Goal: Check status: Check status

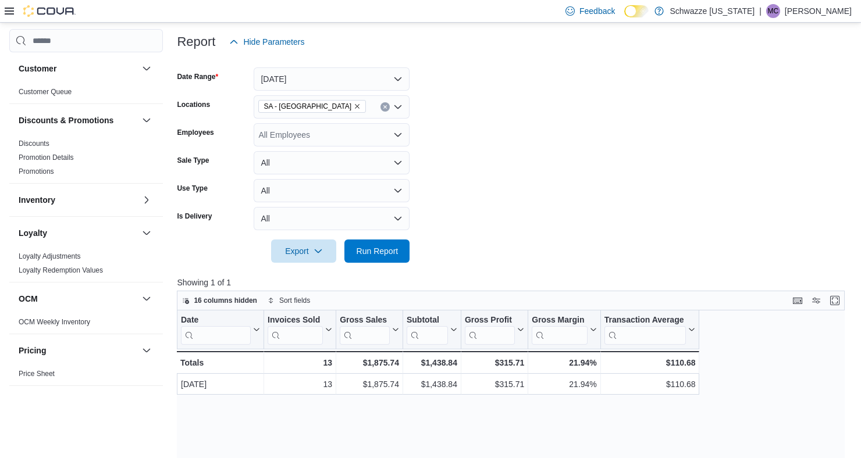
scroll to position [140, 0]
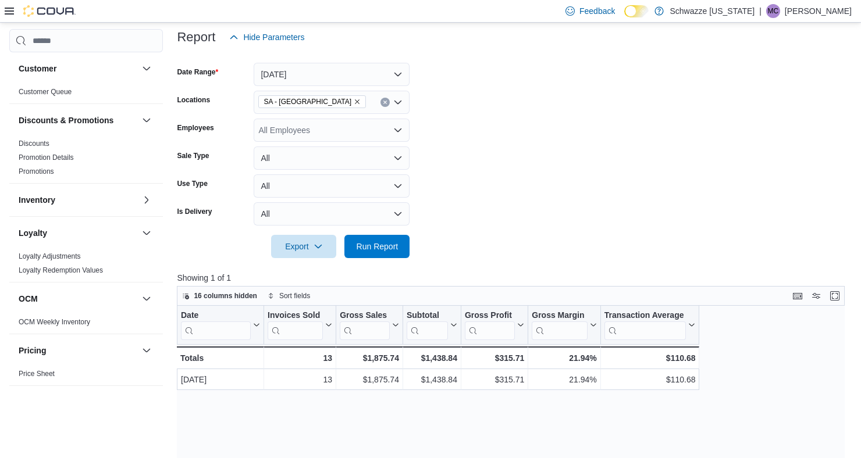
click at [354, 105] on icon "Remove SA - Denver from selection in this group" at bounding box center [357, 101] width 7 height 7
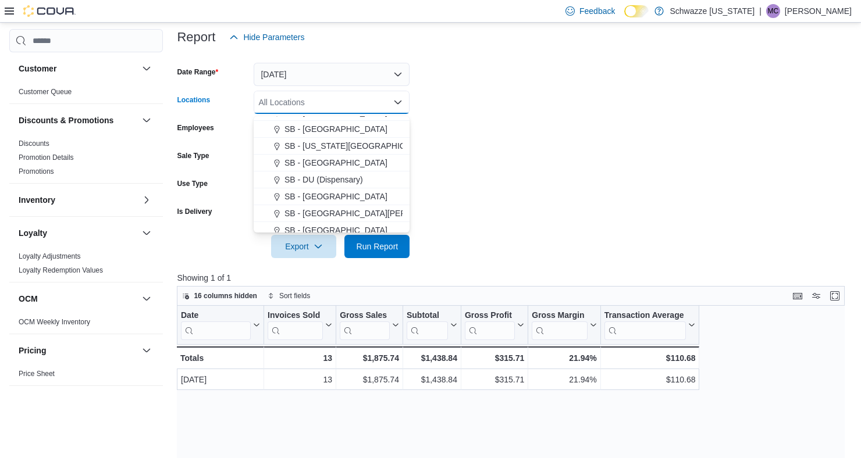
scroll to position [233, 0]
click at [353, 179] on span "SB - DU (Dispensary)" at bounding box center [323, 179] width 79 height 12
click at [504, 156] on form "Date Range [DATE] Locations SB - DU (Dispensary) Combo box. Selected. SB - DU (…" at bounding box center [514, 153] width 675 height 209
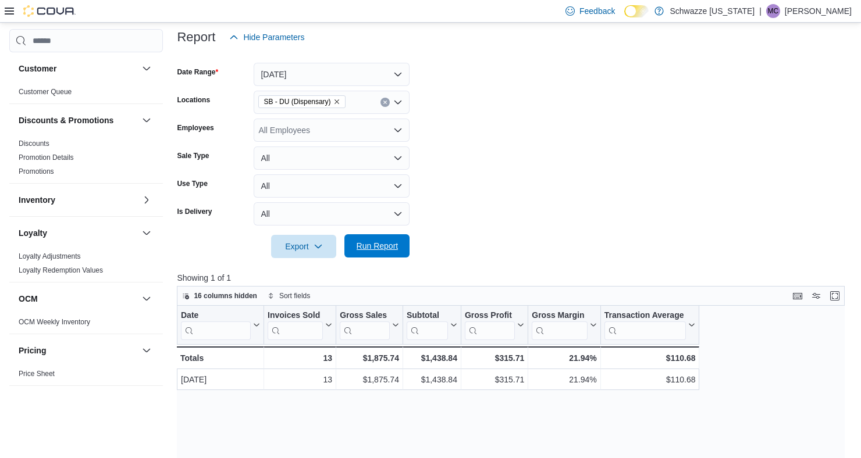
click at [396, 247] on span "Run Report" at bounding box center [378, 246] width 42 height 12
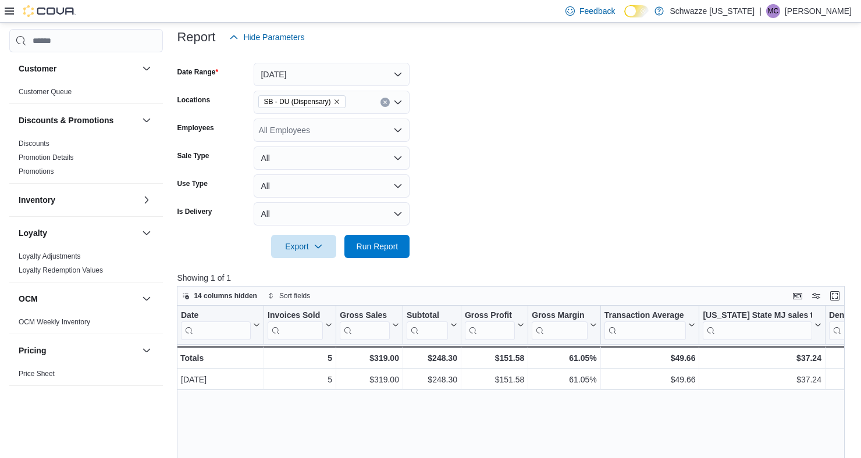
click at [334, 103] on icon "Remove SB - DU (Dispensary) from selection in this group" at bounding box center [336, 101] width 7 height 7
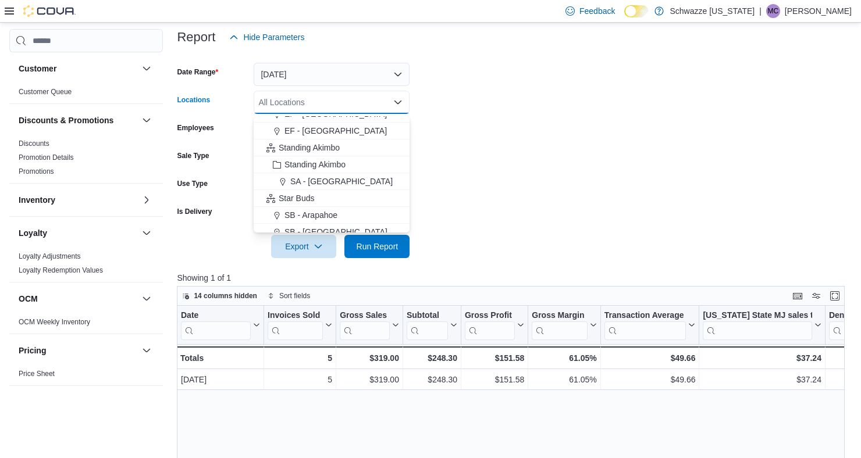
scroll to position [81, 0]
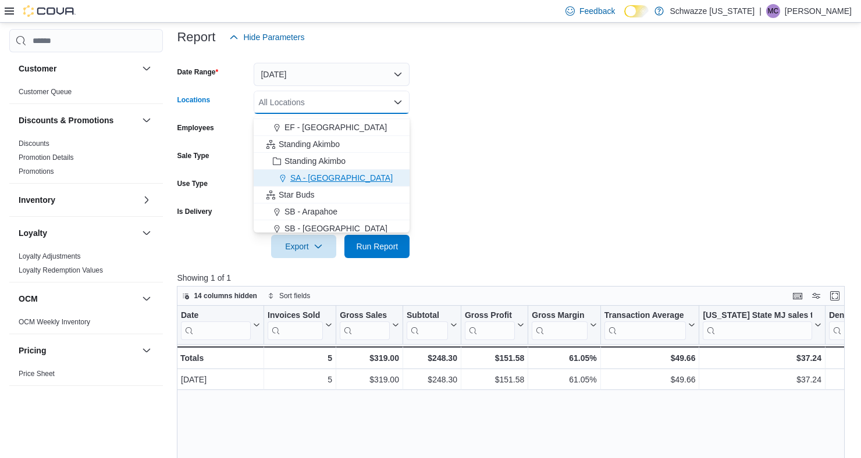
click at [336, 176] on div "SA - [GEOGRAPHIC_DATA]" at bounding box center [332, 178] width 142 height 12
click at [535, 161] on form "Date Range [DATE] Locations [GEOGRAPHIC_DATA] - [GEOGRAPHIC_DATA] Combo box. Se…" at bounding box center [514, 153] width 675 height 209
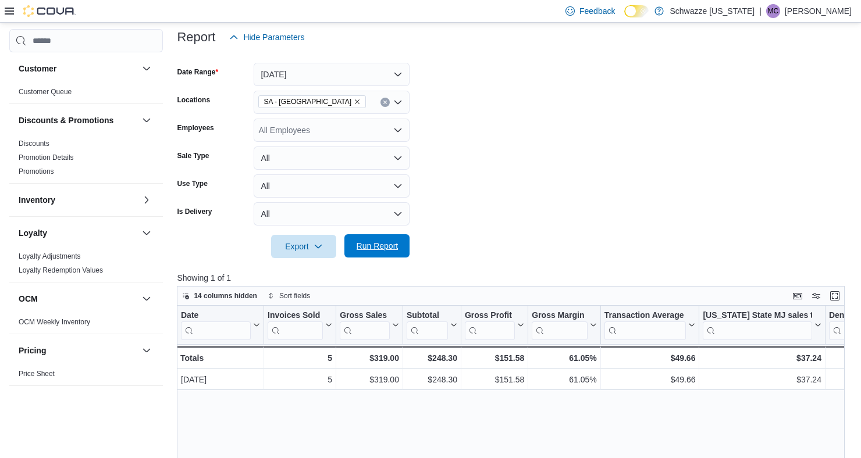
click at [384, 251] on span "Run Report" at bounding box center [378, 246] width 42 height 12
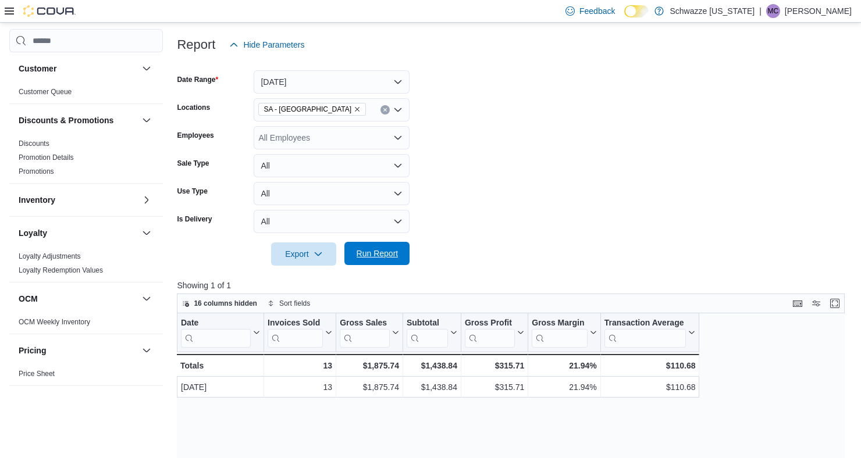
scroll to position [131, 0]
click at [371, 118] on input "Locations" at bounding box center [371, 111] width 1 height 14
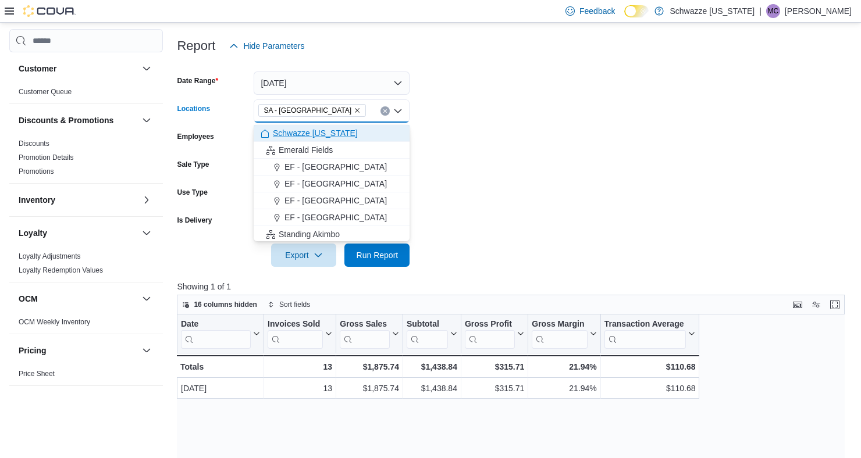
click at [308, 125] on button "Schwazze [US_STATE]" at bounding box center [332, 133] width 156 height 17
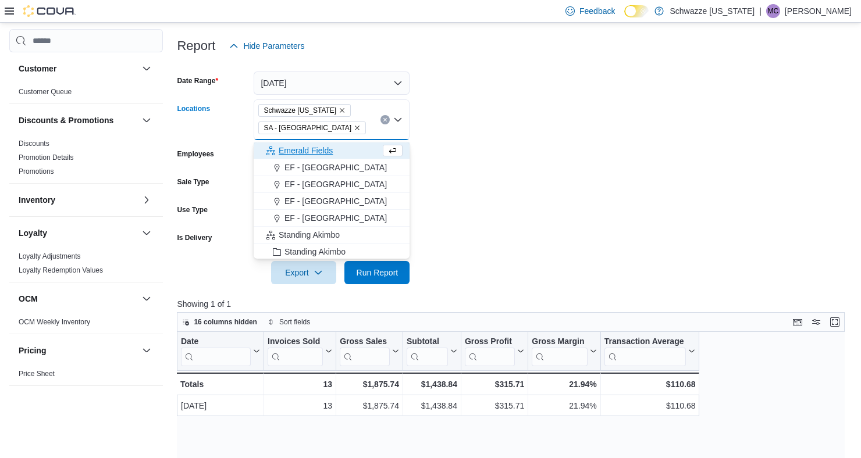
click at [340, 111] on icon "Remove Schwazze Colorado from selection in this group" at bounding box center [342, 111] width 5 height 5
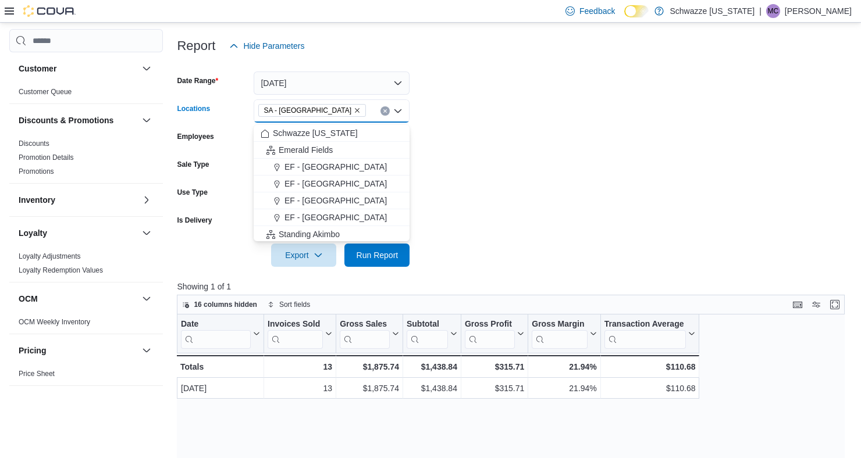
click at [354, 113] on icon "Remove SA - Denver from selection in this group" at bounding box center [357, 110] width 7 height 7
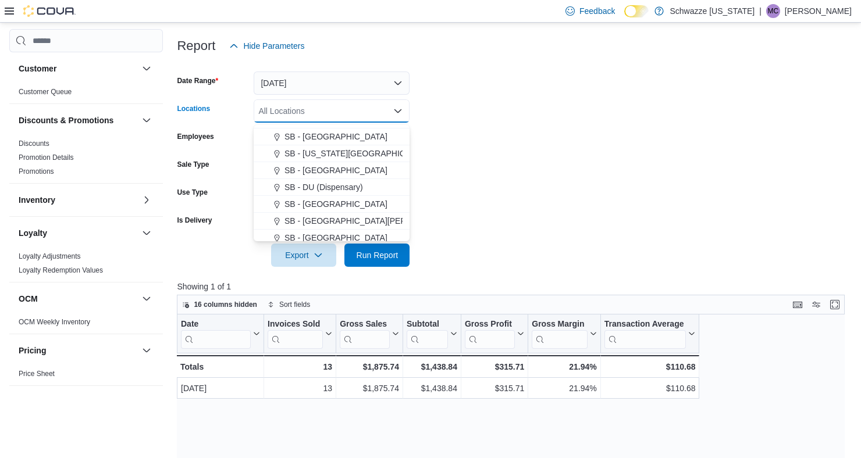
scroll to position [233, 0]
click at [354, 189] on span "SB - DU (Dispensary)" at bounding box center [323, 187] width 79 height 12
click at [539, 126] on form "Date Range [DATE] Locations SB - DU (Dispensary) Combo box. Selected. SB - DU (…" at bounding box center [514, 162] width 675 height 209
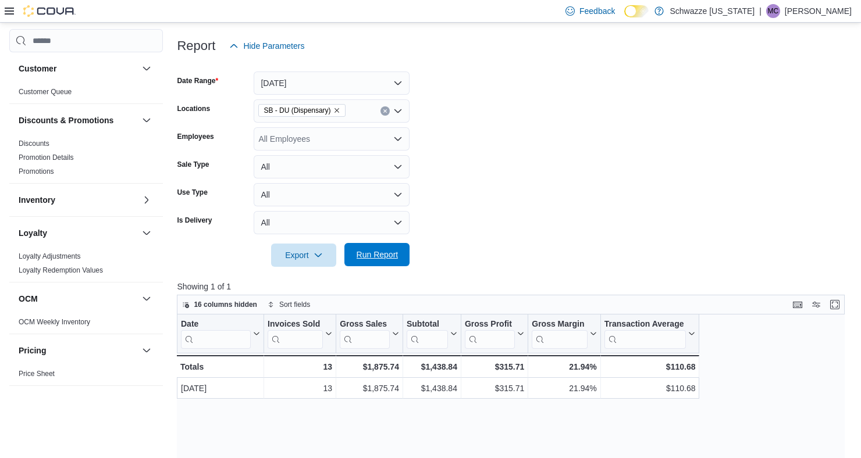
click at [390, 264] on span "Run Report" at bounding box center [376, 254] width 51 height 23
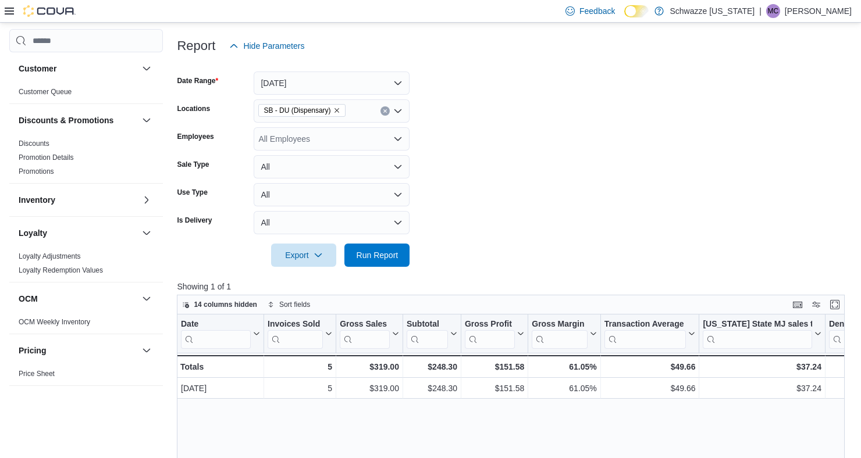
click at [337, 147] on div "All Employees" at bounding box center [332, 138] width 156 height 23
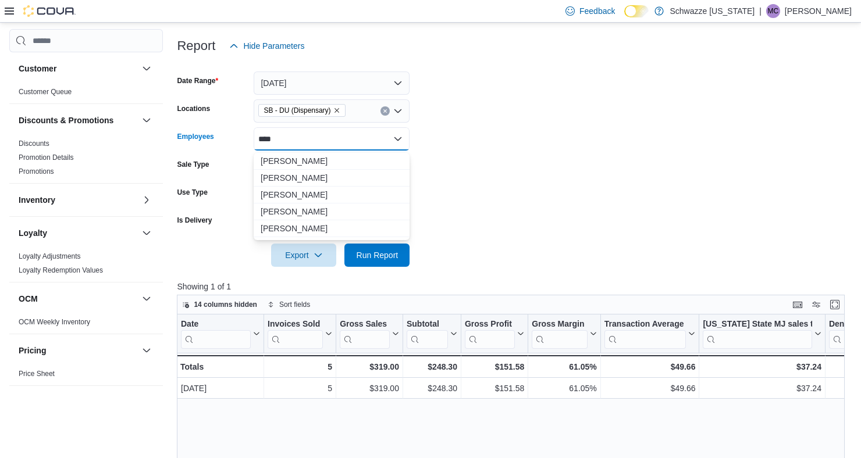
type input "****"
click at [350, 165] on span "Beth Marie Morgan" at bounding box center [332, 161] width 142 height 12
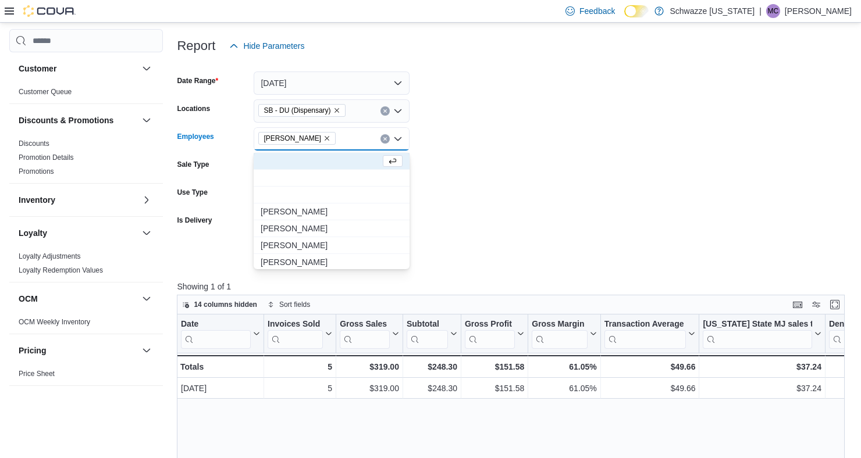
click at [561, 137] on form "Date Range Today Locations SB - DU (Dispensary) Employees Beth Marie Morgan Com…" at bounding box center [514, 162] width 675 height 209
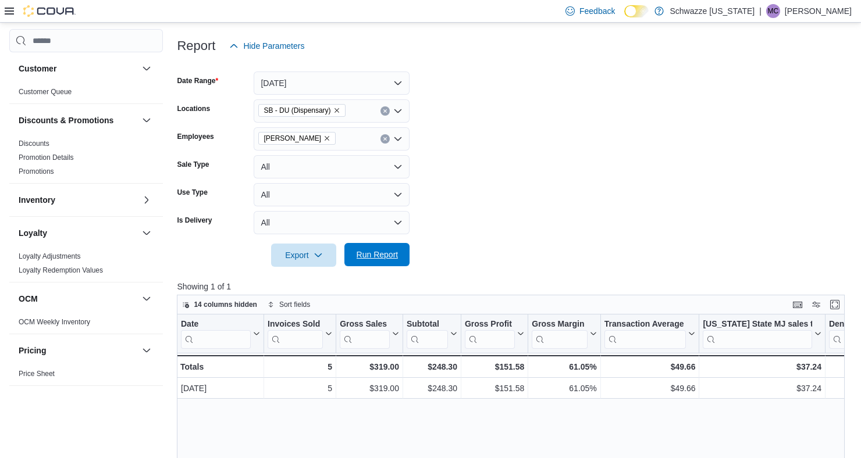
click at [391, 265] on span "Run Report" at bounding box center [376, 254] width 51 height 23
click at [329, 140] on icon "Remove Beth Marie Morgan from selection in this group" at bounding box center [326, 138] width 7 height 7
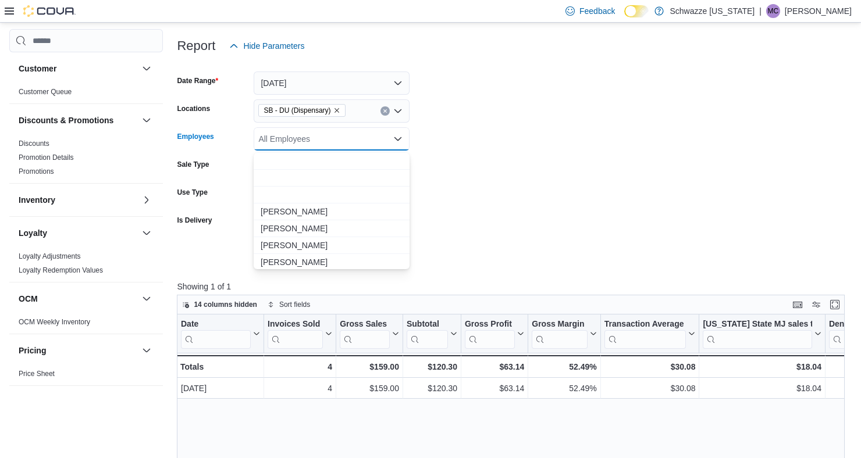
click at [335, 113] on icon "Remove SB - DU (Dispensary) from selection in this group" at bounding box center [336, 110] width 7 height 7
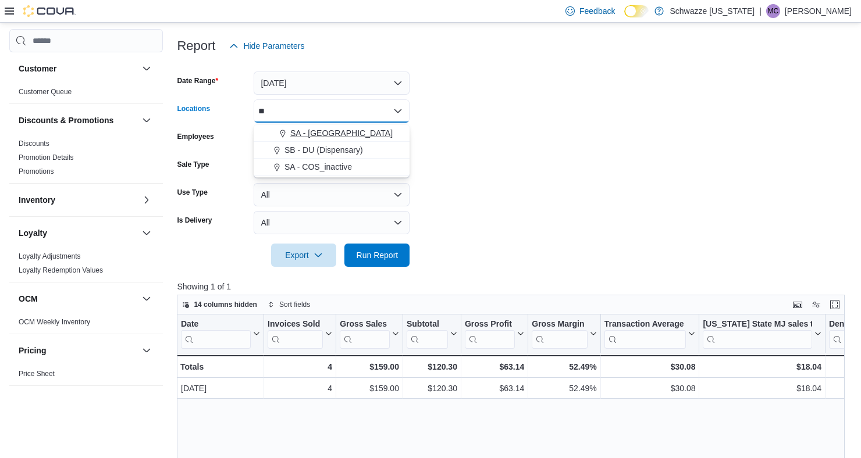
type input "**"
click at [341, 141] on button "SA - [GEOGRAPHIC_DATA]" at bounding box center [332, 133] width 156 height 17
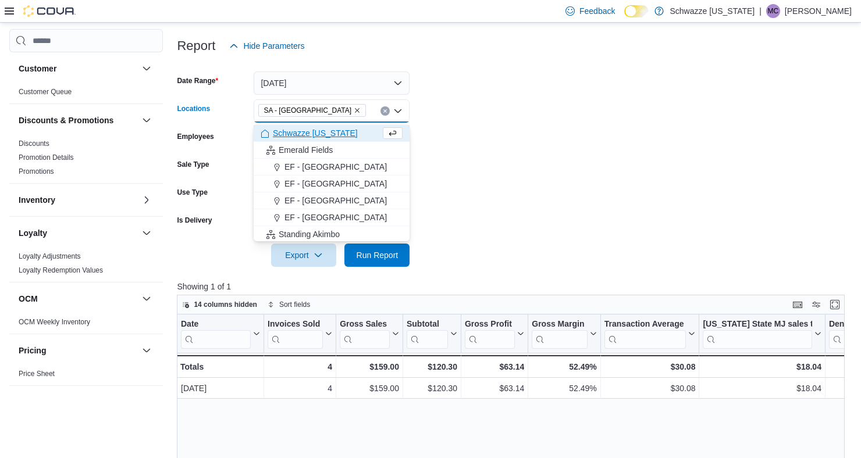
click at [557, 103] on form "Date Range [DATE] Locations [GEOGRAPHIC_DATA] - [GEOGRAPHIC_DATA] Combo box. Se…" at bounding box center [514, 162] width 675 height 209
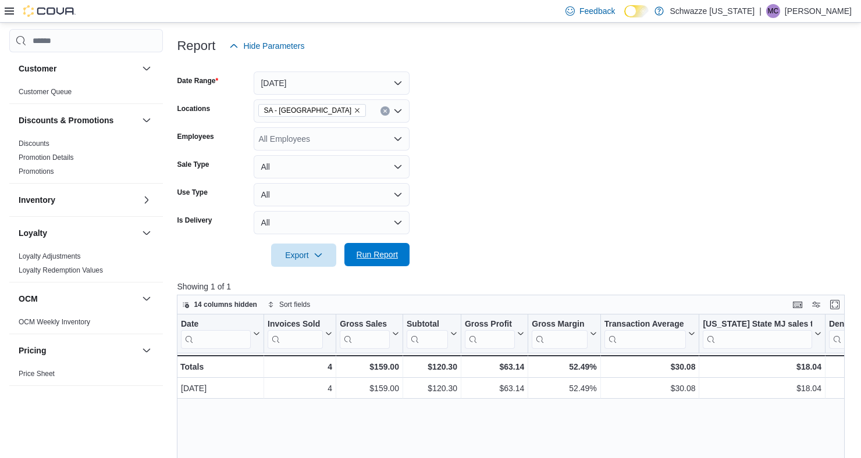
click at [401, 257] on span "Run Report" at bounding box center [376, 254] width 51 height 23
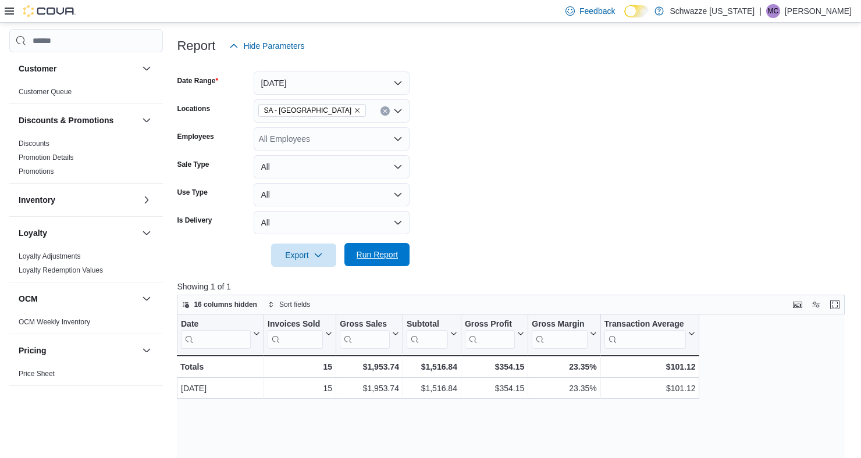
click at [390, 245] on div "Export Run Report" at bounding box center [293, 255] width 233 height 23
click at [386, 257] on span "Run Report" at bounding box center [378, 255] width 42 height 12
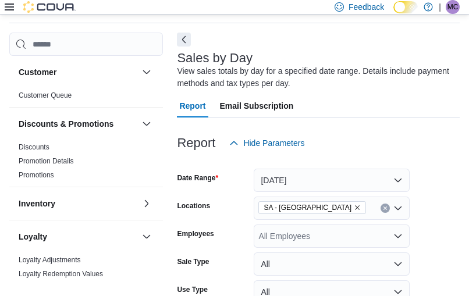
scroll to position [39, 0]
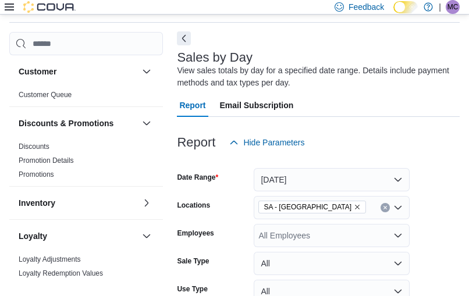
click at [182, 34] on button "Next" at bounding box center [184, 38] width 14 height 14
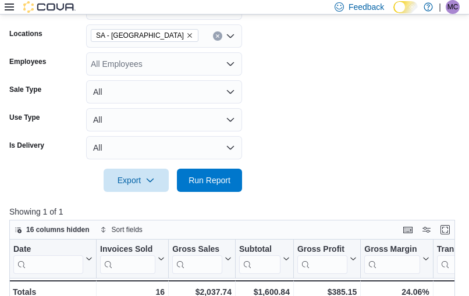
scroll to position [188, 0]
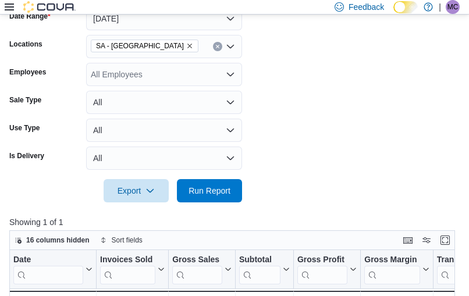
click at [186, 47] on icon "Remove SA - Denver from selection in this group" at bounding box center [189, 45] width 7 height 7
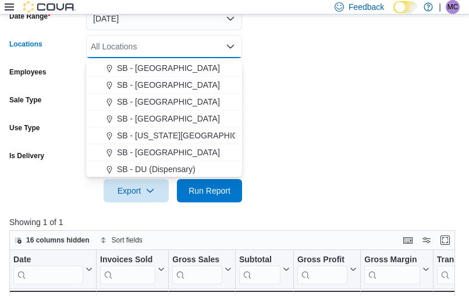
scroll to position [223, 0]
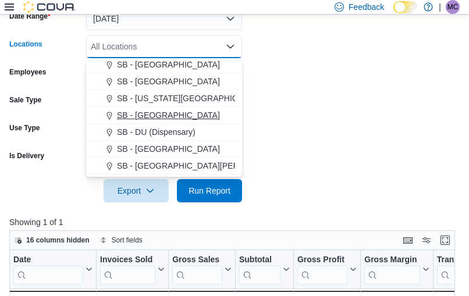
click at [154, 134] on span "SB - DU (Dispensary)" at bounding box center [156, 132] width 79 height 12
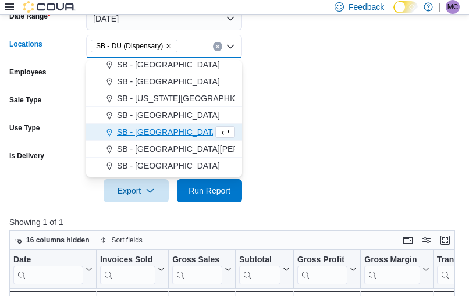
click at [288, 91] on form "Date Range [DATE] Locations SB - DU (Dispensary) Combo box. Selected. SB - DU (…" at bounding box center [234, 97] width 450 height 209
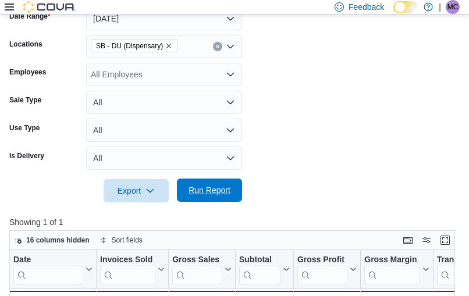
click at [226, 183] on span "Run Report" at bounding box center [209, 190] width 51 height 23
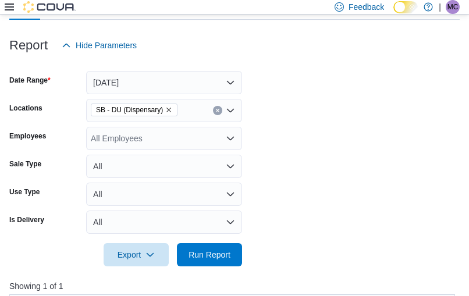
scroll to position [122, 0]
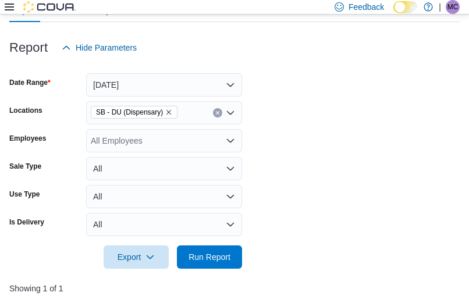
click at [220, 115] on button "Clear input" at bounding box center [217, 112] width 9 height 9
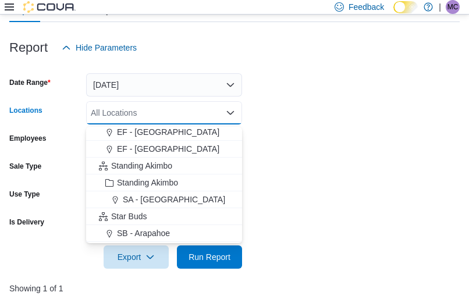
scroll to position [74, 0]
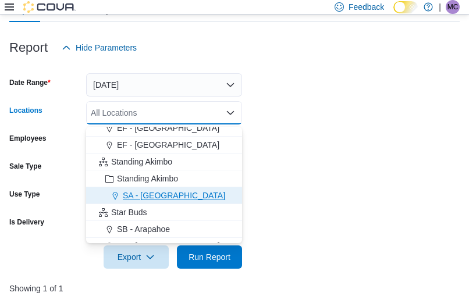
click at [150, 191] on span "SA - [GEOGRAPHIC_DATA]" at bounding box center [174, 196] width 102 height 12
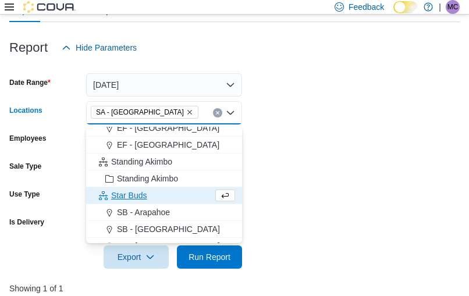
click at [326, 124] on form "Date Range [DATE] Locations [GEOGRAPHIC_DATA] - [GEOGRAPHIC_DATA] Combo box. Se…" at bounding box center [234, 163] width 450 height 209
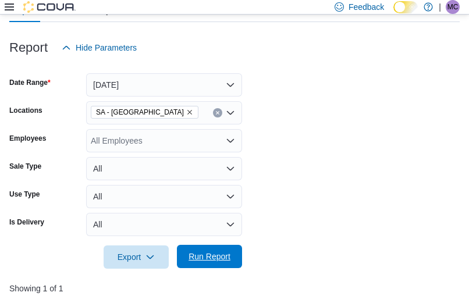
click at [210, 260] on span "Run Report" at bounding box center [209, 257] width 42 height 12
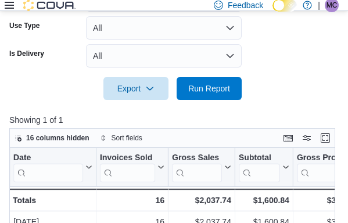
scroll to position [308, 0]
